Goal: Check status: Check status

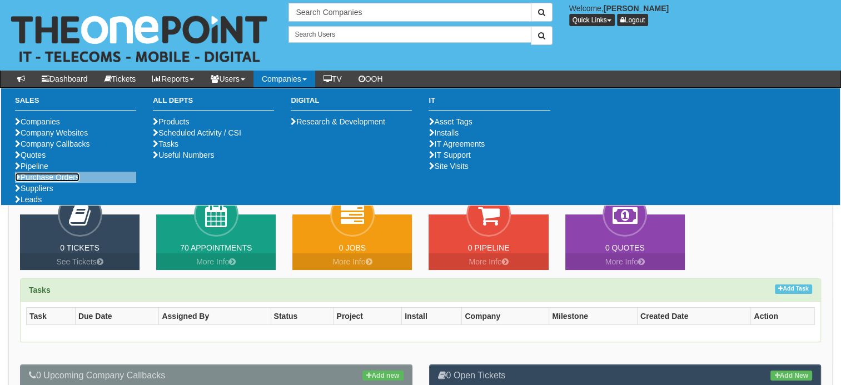
click at [67, 182] on link "Purchase Orders" at bounding box center [47, 177] width 64 height 9
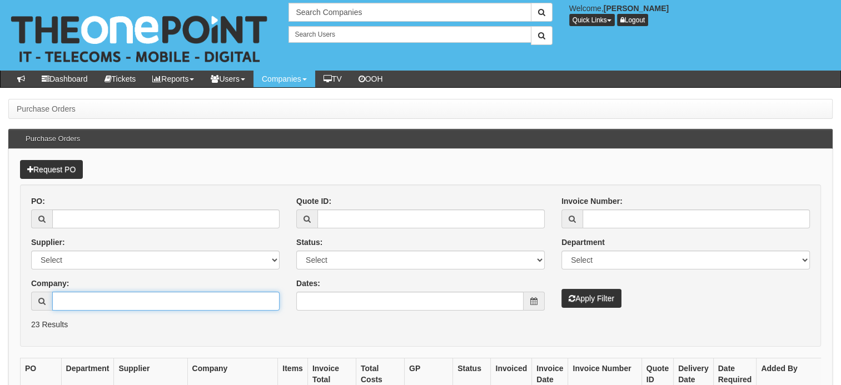
click at [111, 298] on input "Company:" at bounding box center [165, 301] width 227 height 19
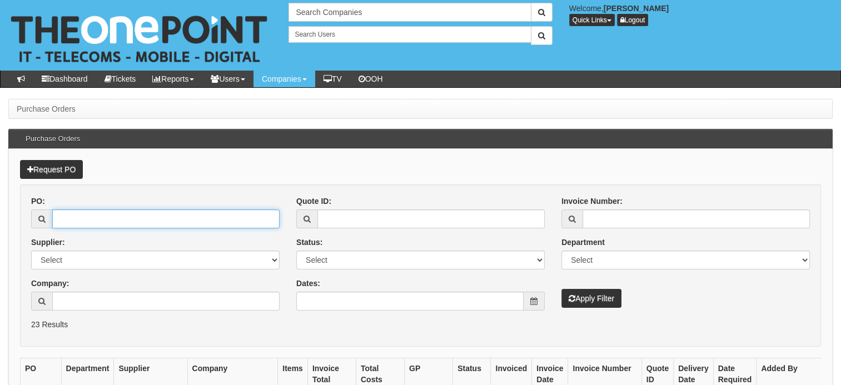
click at [94, 220] on input "PO:" at bounding box center [165, 218] width 227 height 19
type input "19392"
click at [561, 289] on button "Apply Filter" at bounding box center [591, 298] width 60 height 19
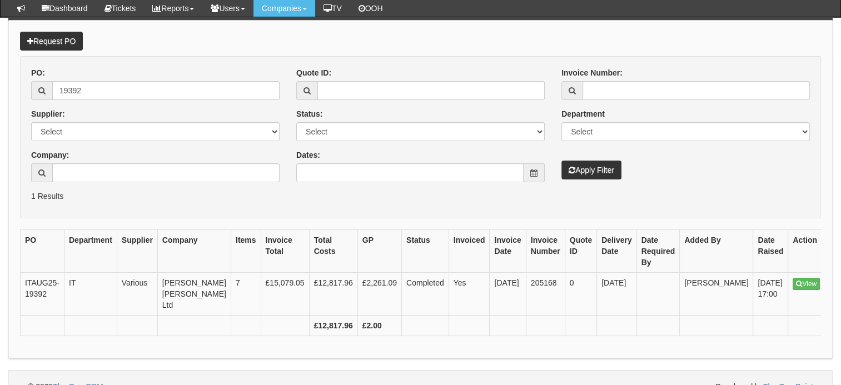
scroll to position [100, 0]
click at [792, 281] on link "View" at bounding box center [805, 284] width 27 height 12
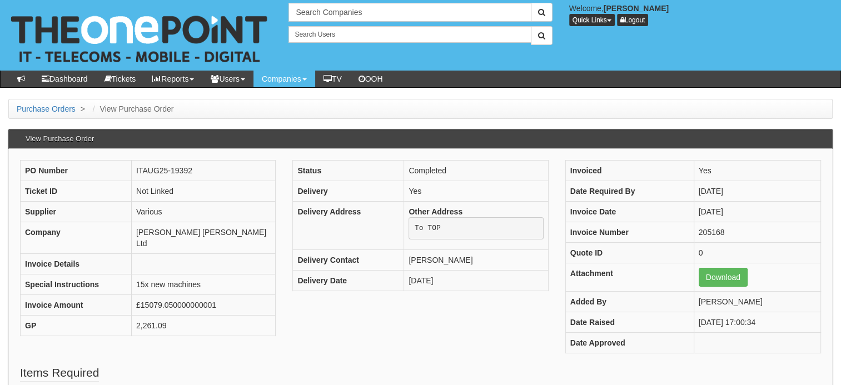
click at [513, 357] on div "PO Number ITAUG25-19392 Ticket ID Not Linked Supplier Various Company [PERSON_N…" at bounding box center [420, 262] width 817 height 204
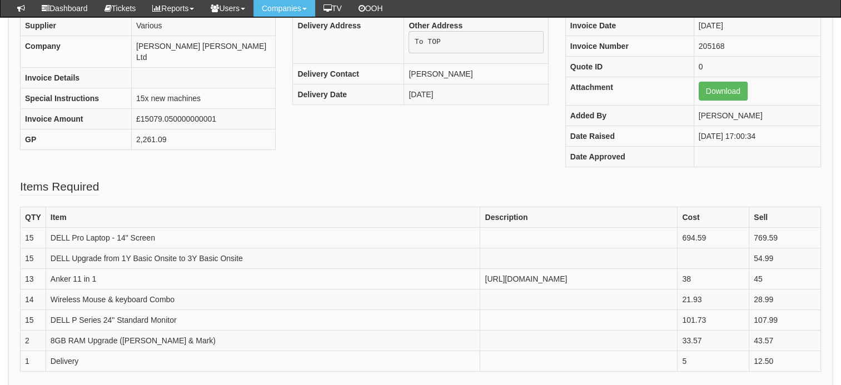
scroll to position [182, 0]
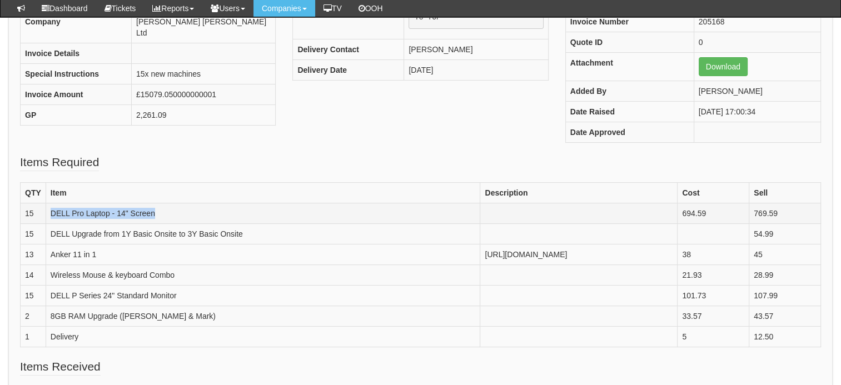
drag, startPoint x: 182, startPoint y: 213, endPoint x: 44, endPoint y: 209, distance: 137.3
click at [44, 209] on tr "15 DELL Pro Laptop - 14" Screen 694.59 769.59" at bounding box center [421, 213] width 800 height 21
copy tr "DELL Pro Laptop - 14" Screen"
drag, startPoint x: 103, startPoint y: 263, endPoint x: 51, endPoint y: 258, distance: 53.1
click at [51, 258] on td "Anker 11 in 1" at bounding box center [263, 254] width 435 height 21
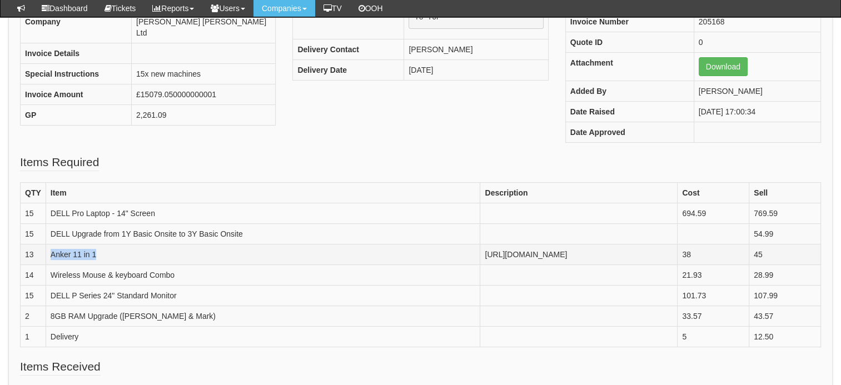
copy td "Anker 11 in 1"
drag, startPoint x: 184, startPoint y: 296, endPoint x: 51, endPoint y: 286, distance: 134.3
click at [51, 286] on td "Wireless Mouse & keyboard Combo" at bounding box center [263, 275] width 435 height 21
copy td "Wireless Mouse & keyboard Combo"
drag, startPoint x: 188, startPoint y: 312, endPoint x: 51, endPoint y: 309, distance: 137.8
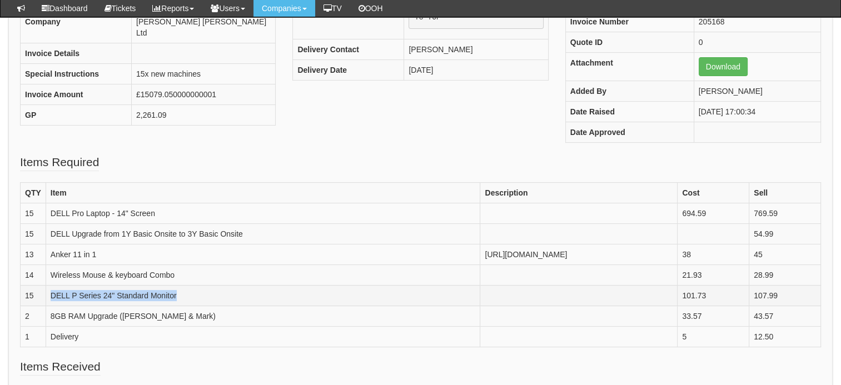
click at [51, 306] on td "DELL P Series 24" Standard Monitor" at bounding box center [263, 296] width 435 height 21
copy td "DELL P Series 24" Standard Monitor"
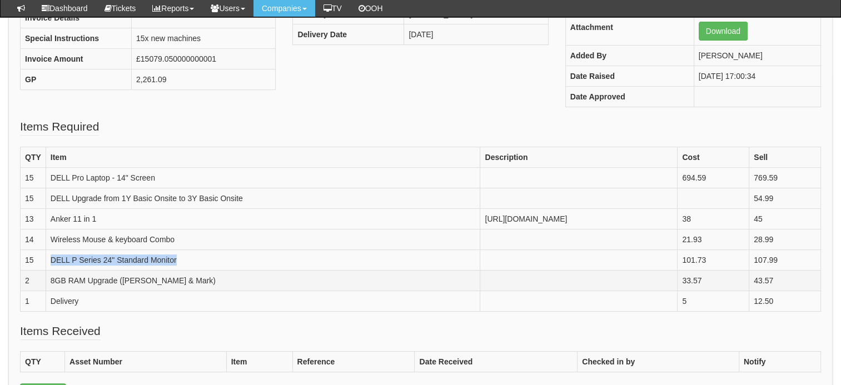
scroll to position [219, 0]
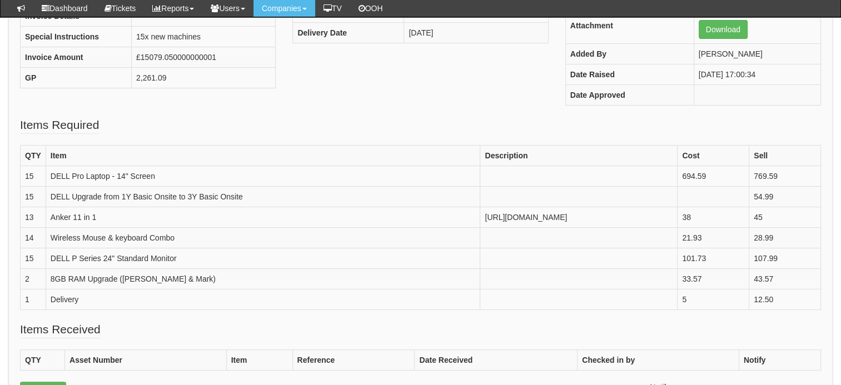
click at [311, 108] on div "PO Number ITAUG25-19392 Ticket ID Not Linked Supplier Various Company [PERSON_N…" at bounding box center [420, 14] width 817 height 204
